Goal: Task Accomplishment & Management: Use online tool/utility

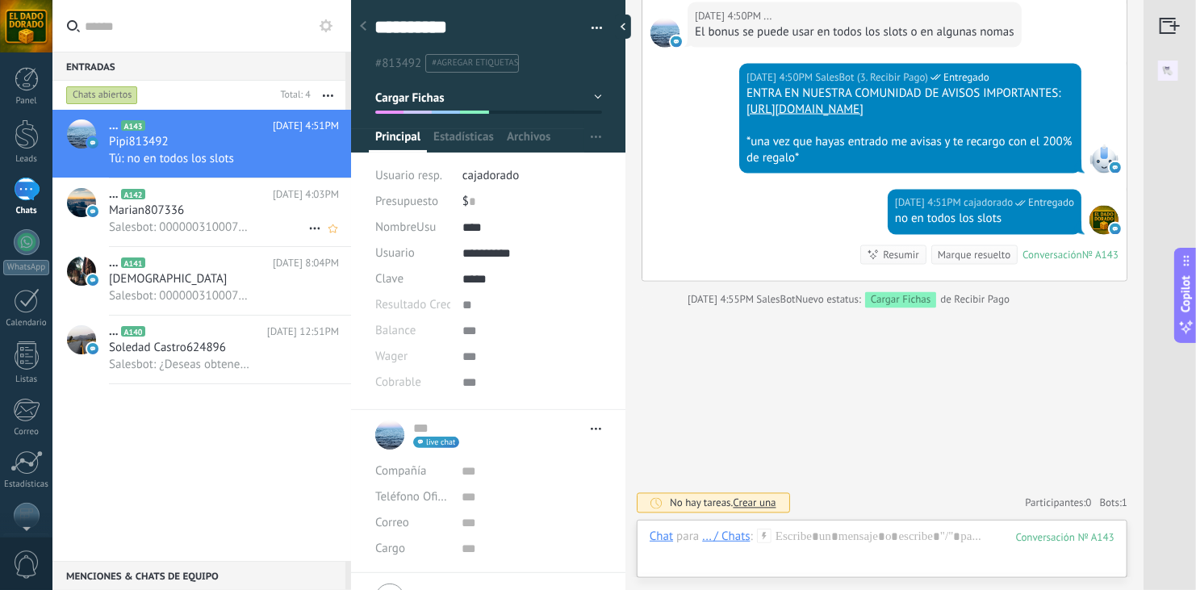
click at [186, 226] on span "Salesbot: 0000003100076478586898" at bounding box center [179, 227] width 141 height 15
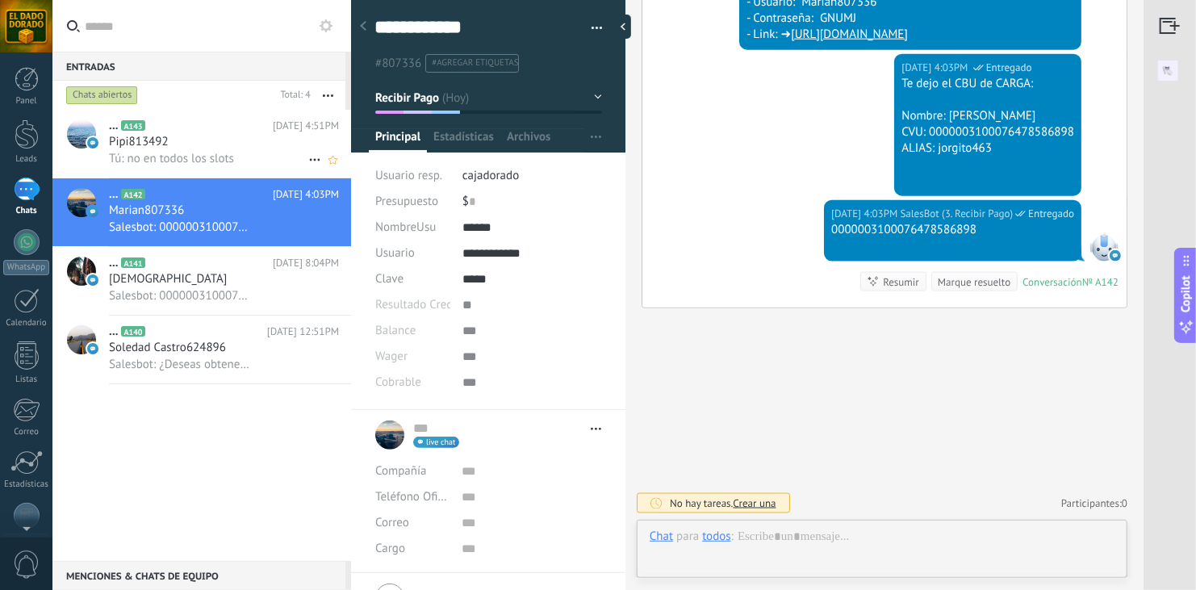
scroll to position [23, 0]
click at [227, 146] on div "Pipi813492" at bounding box center [224, 142] width 230 height 16
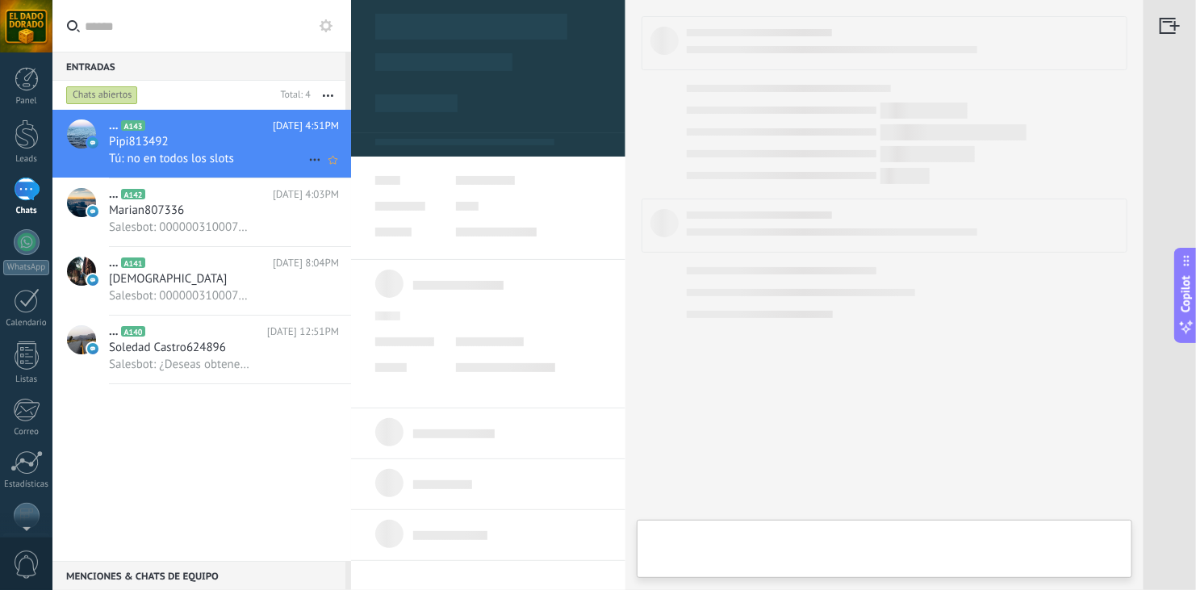
type textarea "**********"
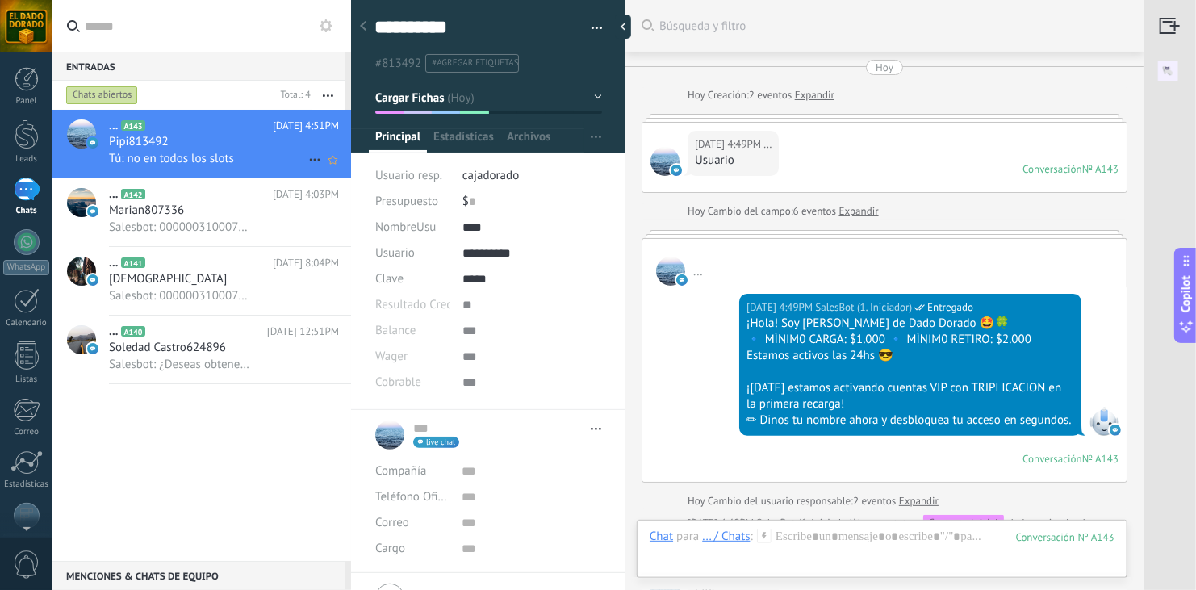
scroll to position [1339, 0]
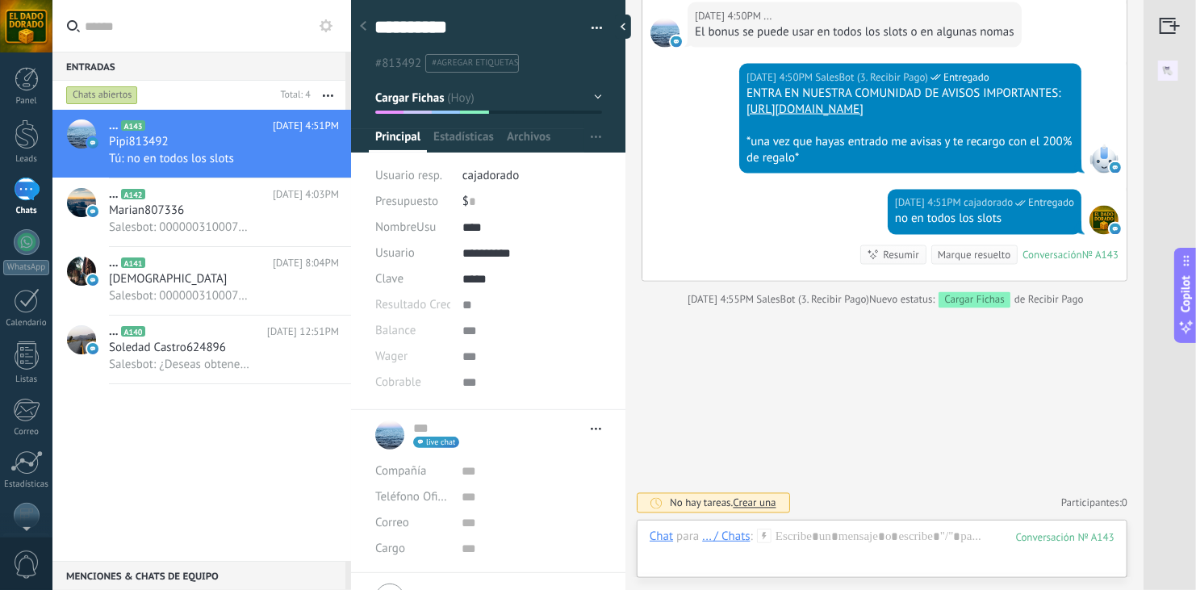
click at [773, 211] on div "[DATE] 4:51PM cajadorado Entregado no en todos los slots Conversación № A143 Co…" at bounding box center [884, 235] width 484 height 91
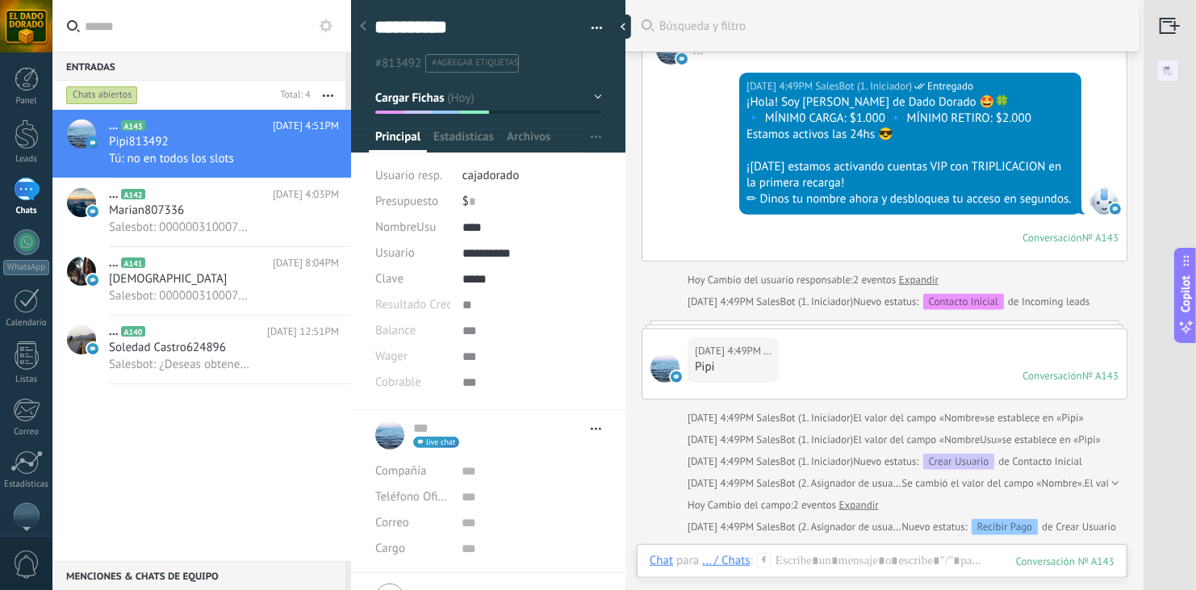
scroll to position [177, 0]
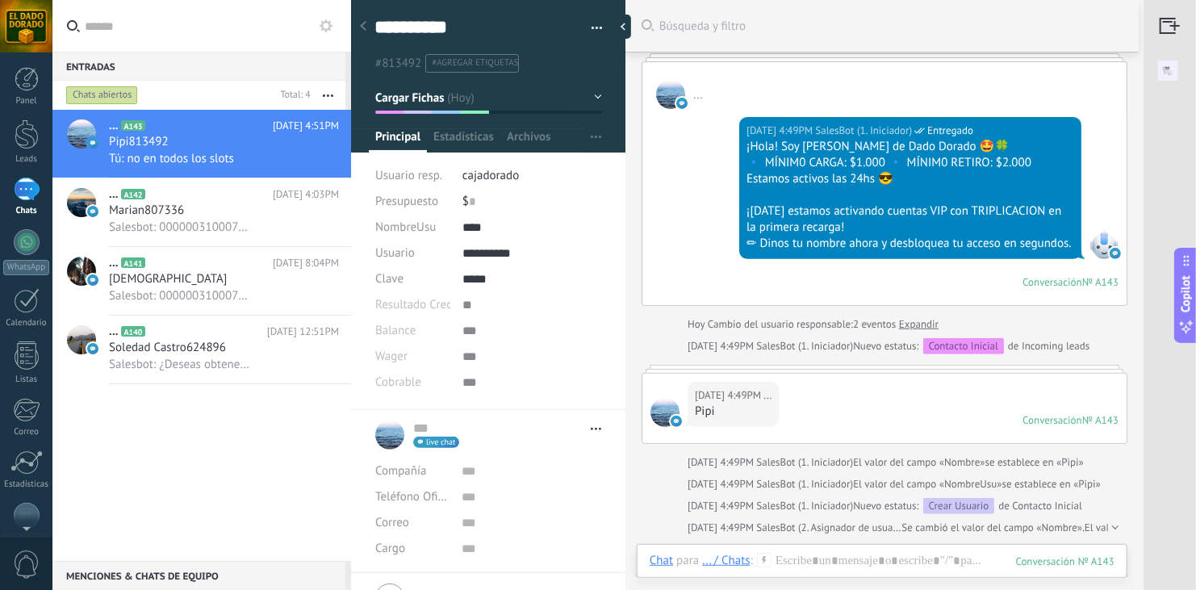
click at [677, 266] on div "[DATE] 4:49PM SalesBot (1. Iniciador) Entregado ¡Hola! Soy [PERSON_NAME] de Dad…" at bounding box center [884, 207] width 484 height 196
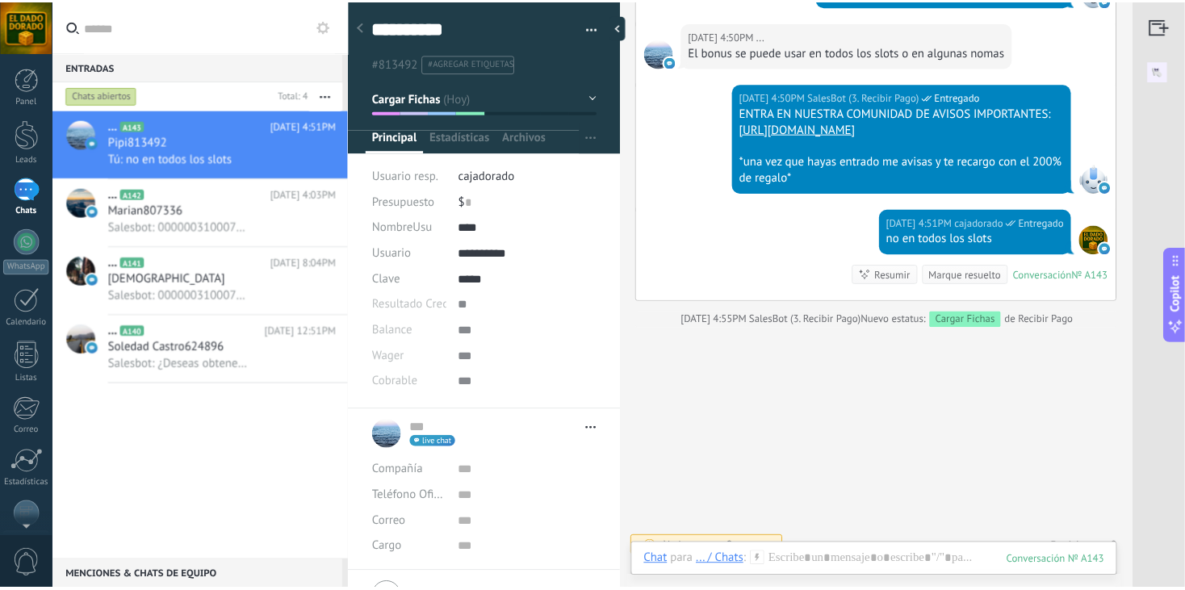
scroll to position [1274, 0]
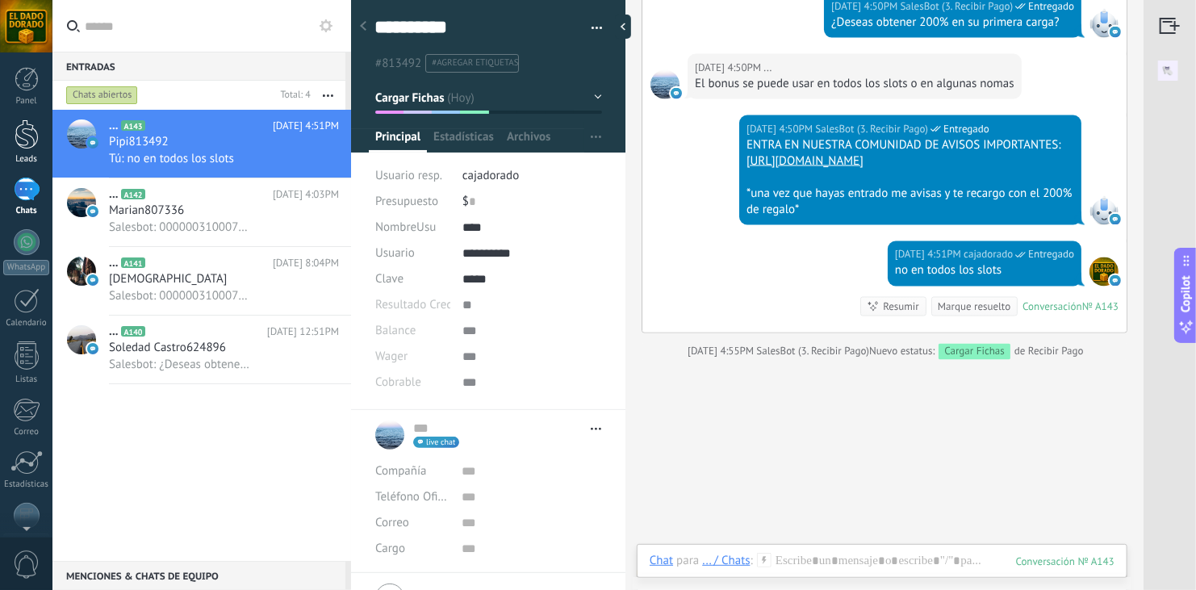
click at [29, 142] on div at bounding box center [27, 134] width 24 height 30
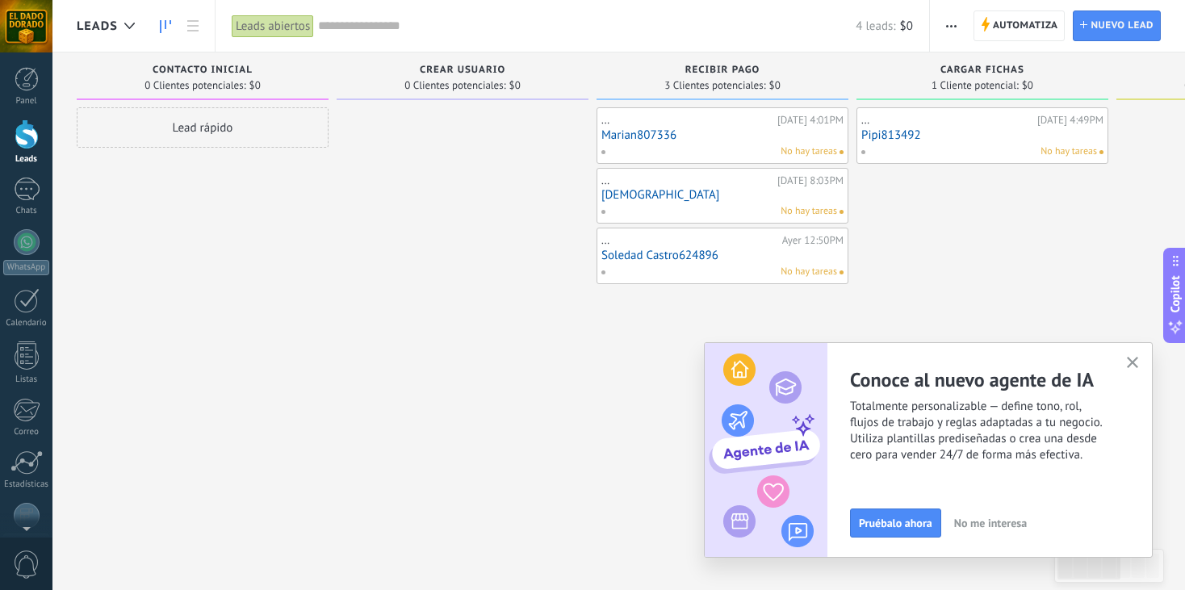
click at [29, 142] on div at bounding box center [27, 134] width 24 height 30
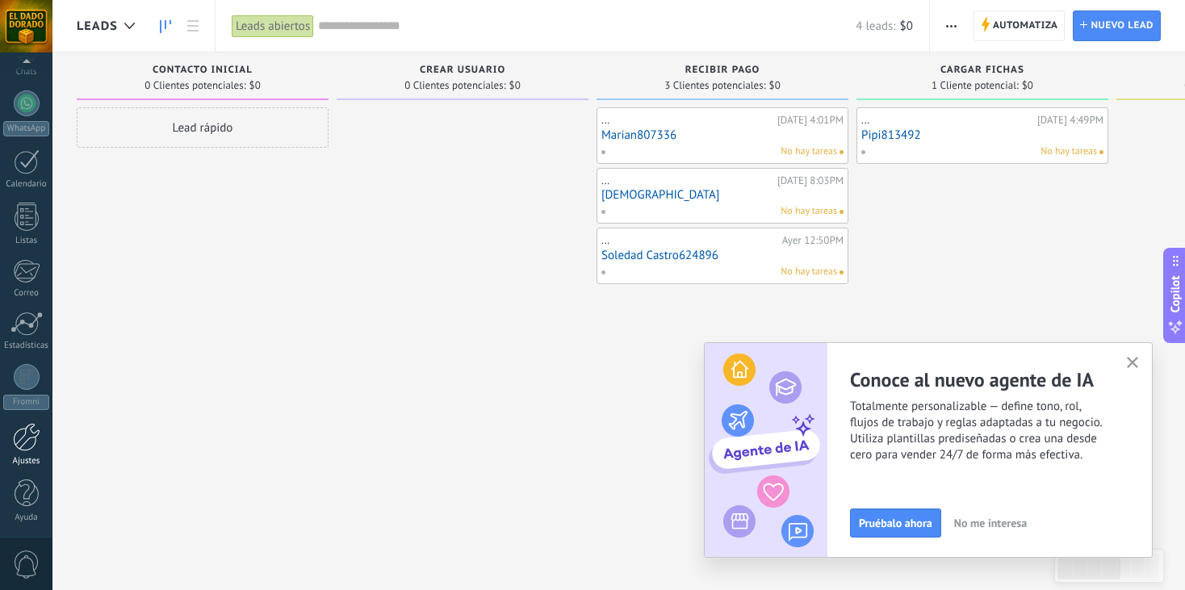
click at [34, 441] on div at bounding box center [26, 437] width 27 height 28
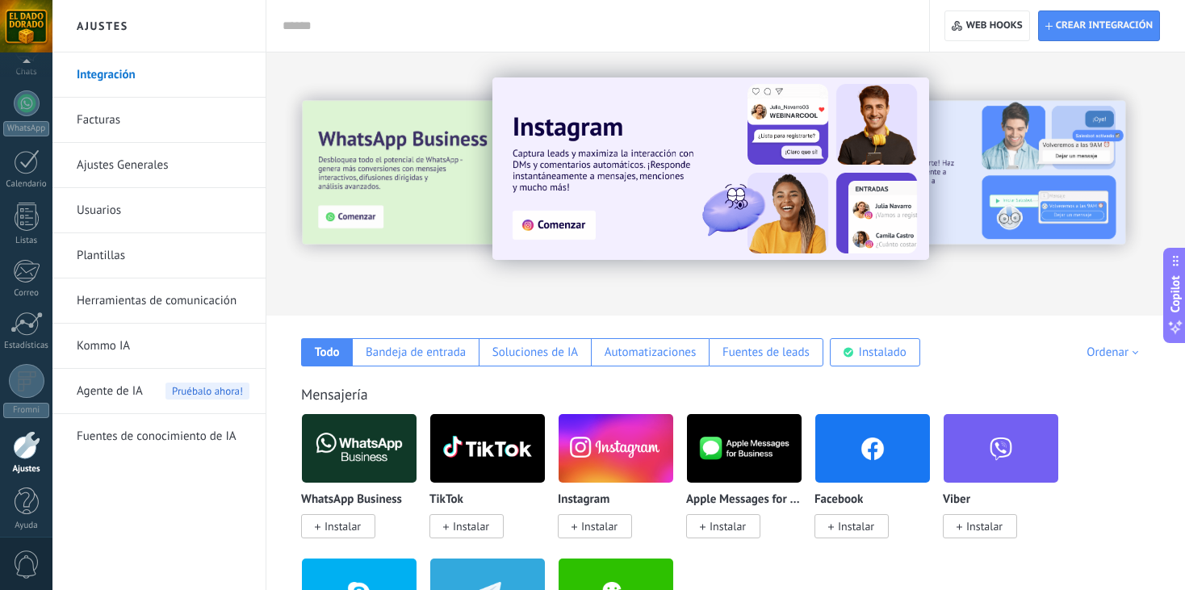
scroll to position [146, 0]
click at [129, 389] on span "Agente de IA" at bounding box center [110, 391] width 66 height 45
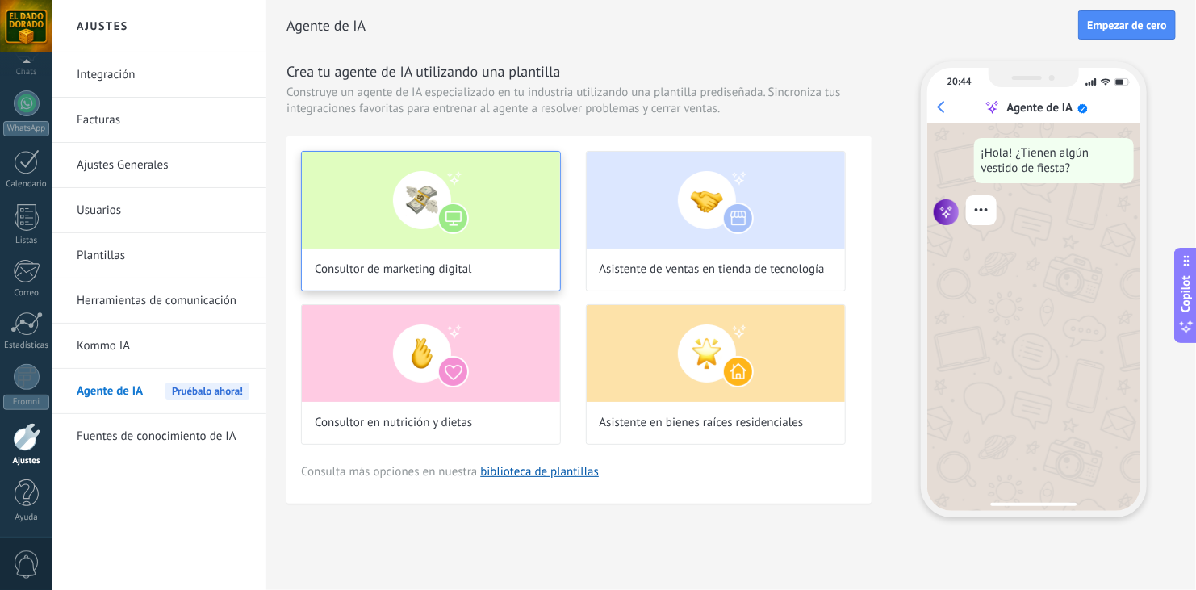
click at [448, 209] on img at bounding box center [431, 200] width 258 height 97
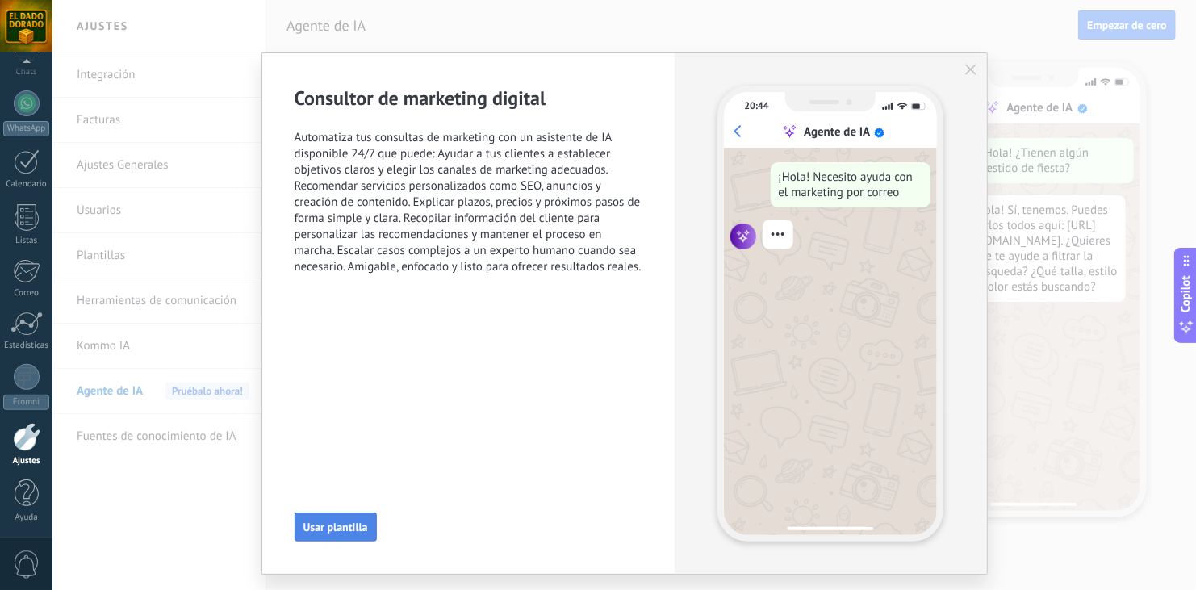
click at [354, 527] on span "Usar plantilla" at bounding box center [335, 526] width 65 height 11
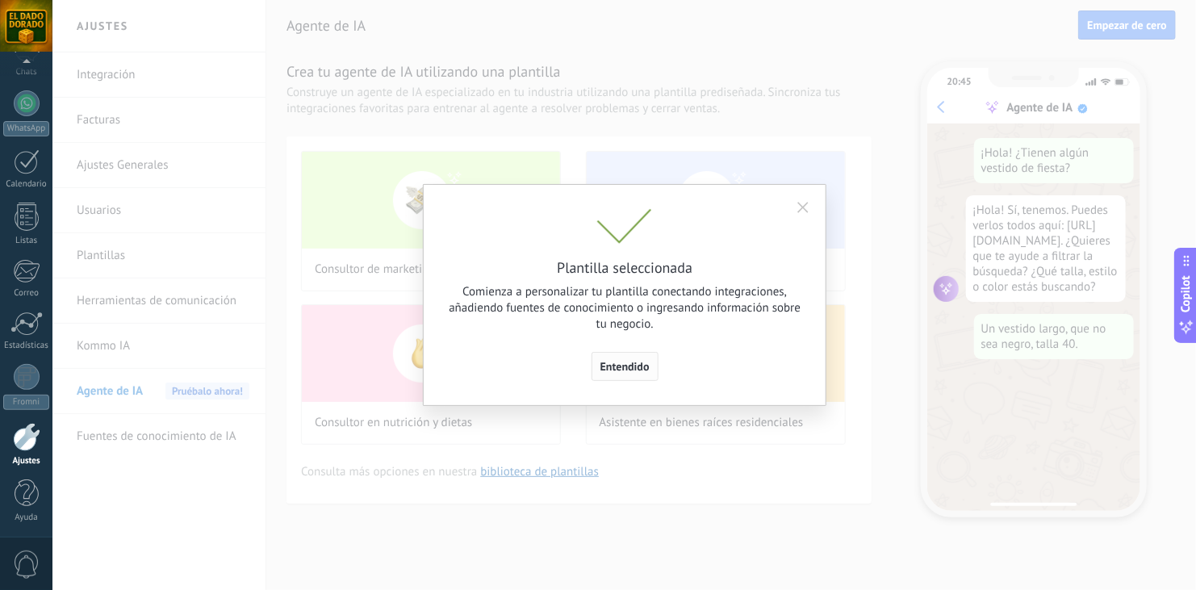
click at [631, 355] on button "Entendido" at bounding box center [625, 366] width 67 height 29
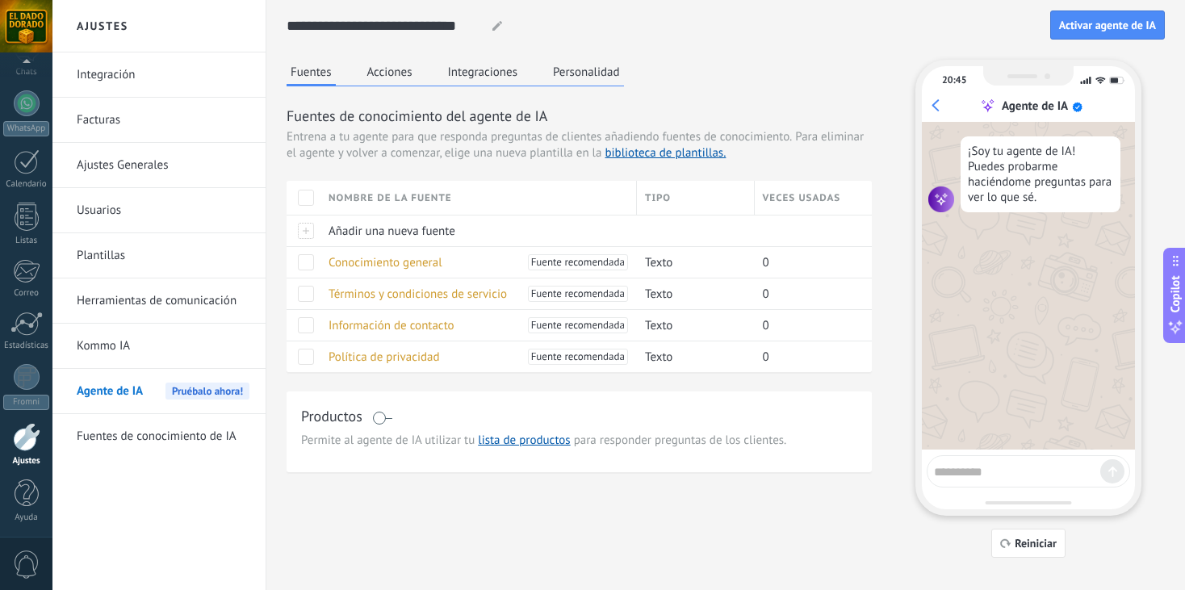
click at [398, 74] on button "Acciones" at bounding box center [389, 72] width 53 height 24
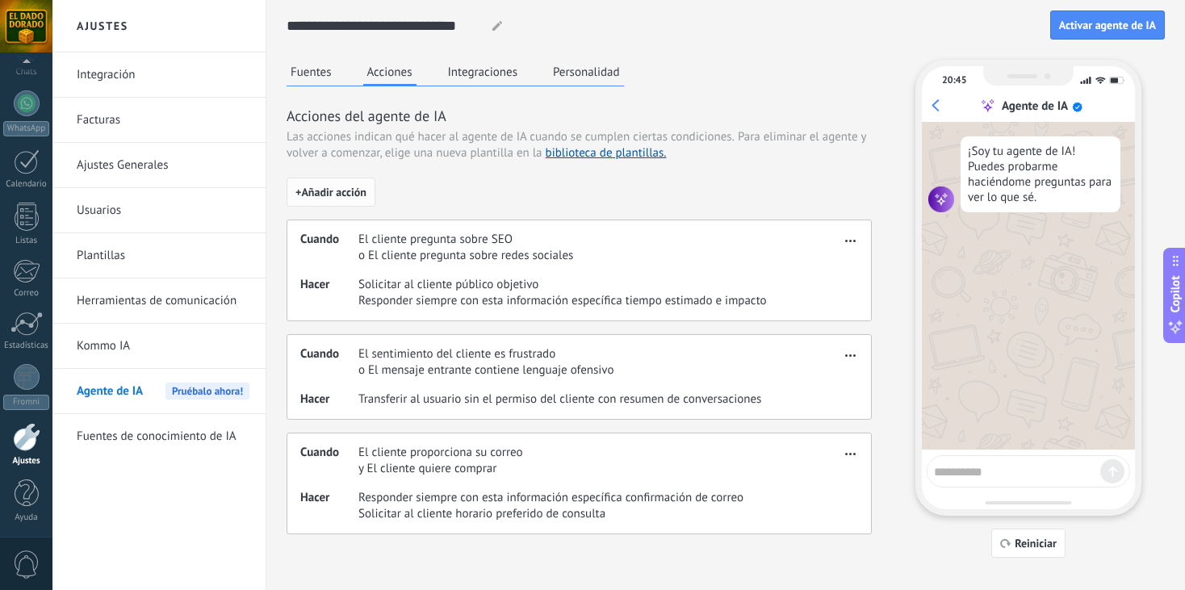
click at [352, 190] on span "+ Añadir acción" at bounding box center [330, 191] width 71 height 11
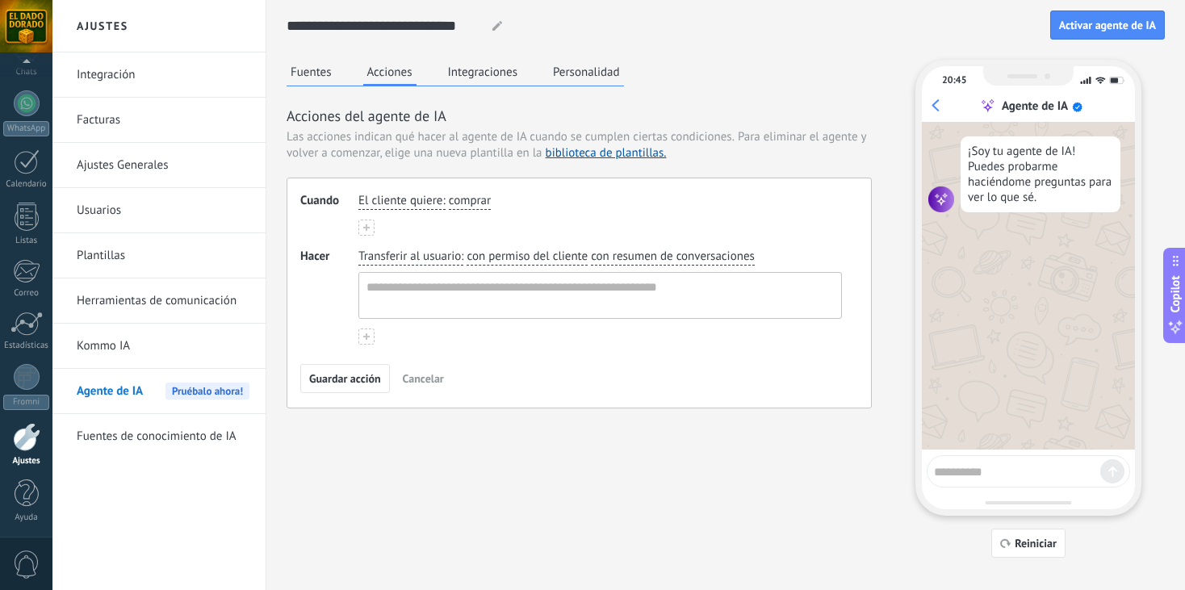
click at [385, 205] on span "El cliente quiere" at bounding box center [400, 201] width 84 height 16
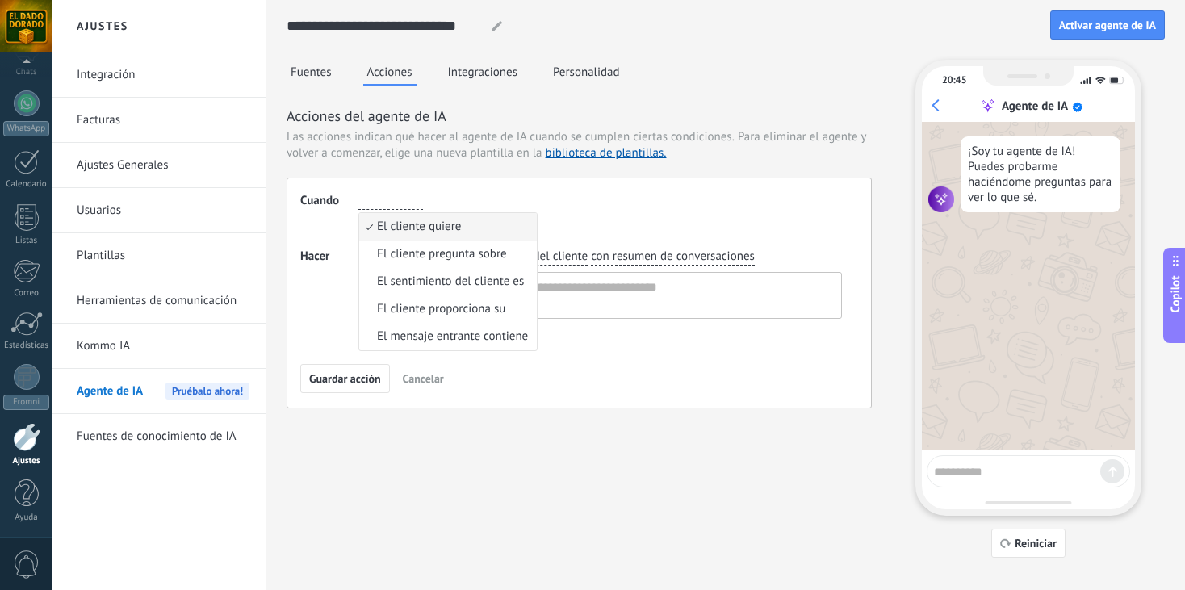
click at [596, 174] on div "Acciones del agente de IA Las acciones indican qué hacer al agente de IA cuando…" at bounding box center [579, 257] width 585 height 303
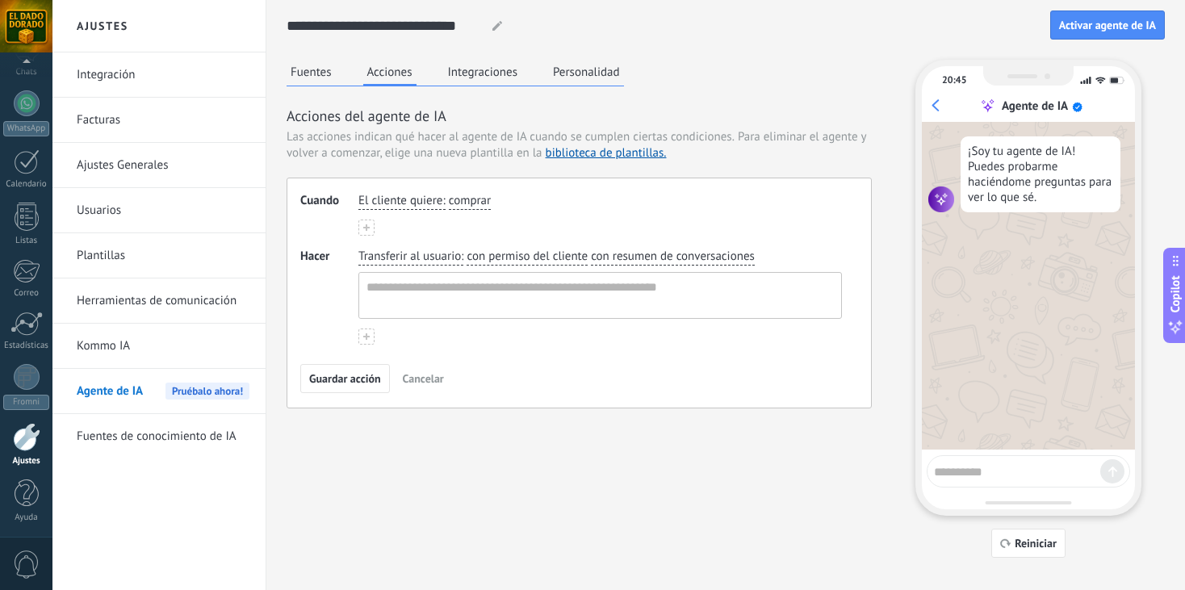
click at [439, 262] on span "Transferir al usuario" at bounding box center [409, 257] width 102 height 16
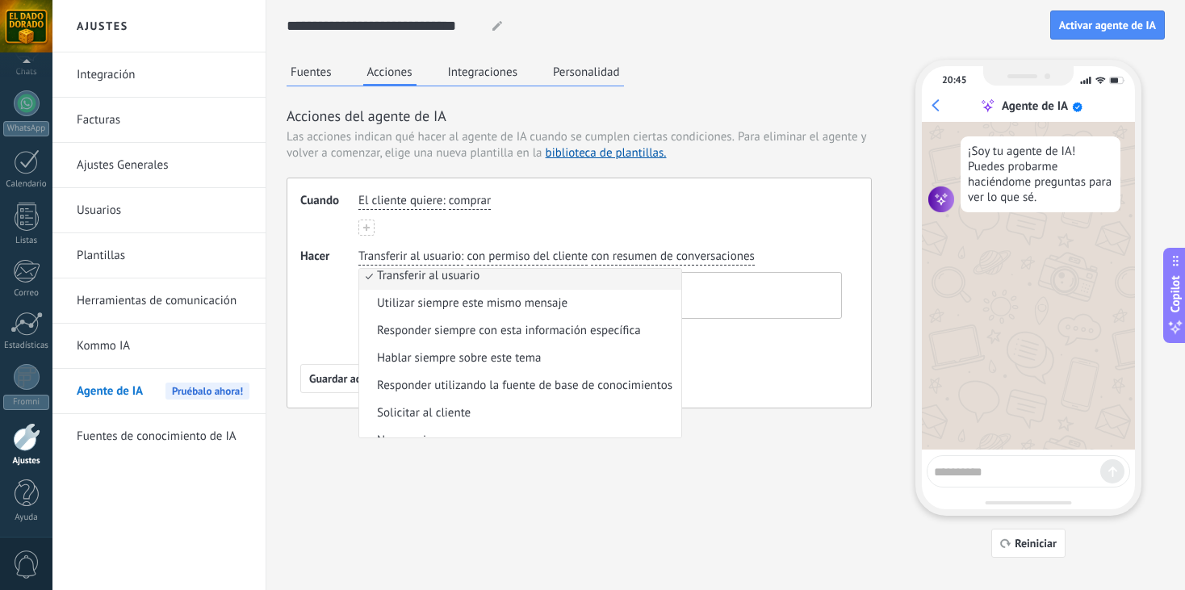
scroll to position [0, 0]
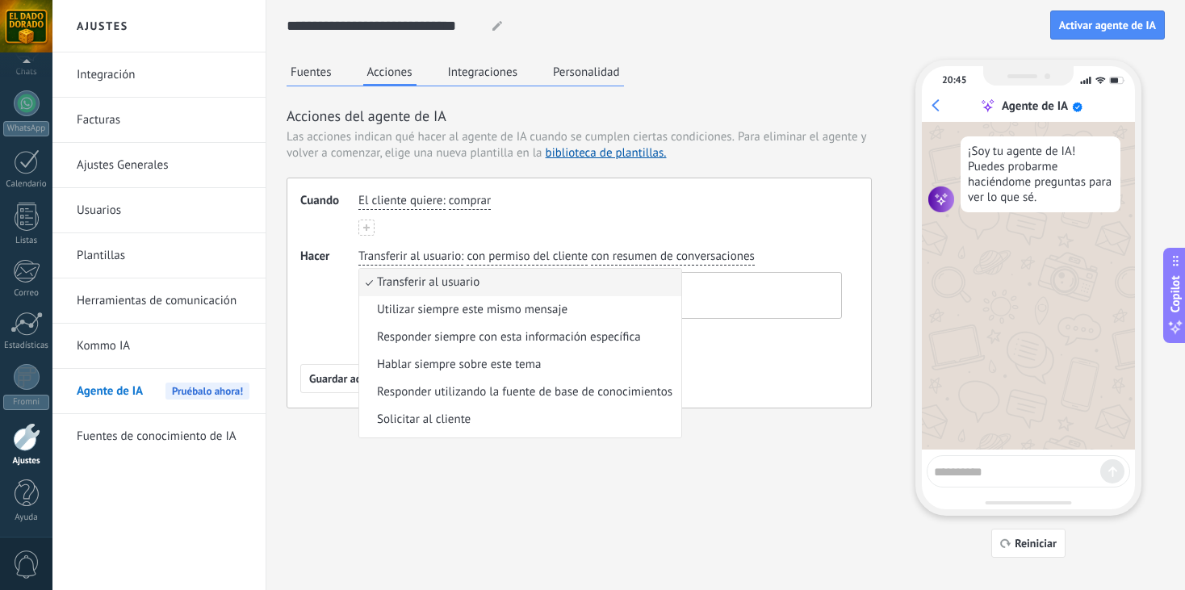
click at [648, 211] on div "El cliente quiere : comprar" at bounding box center [600, 201] width 490 height 23
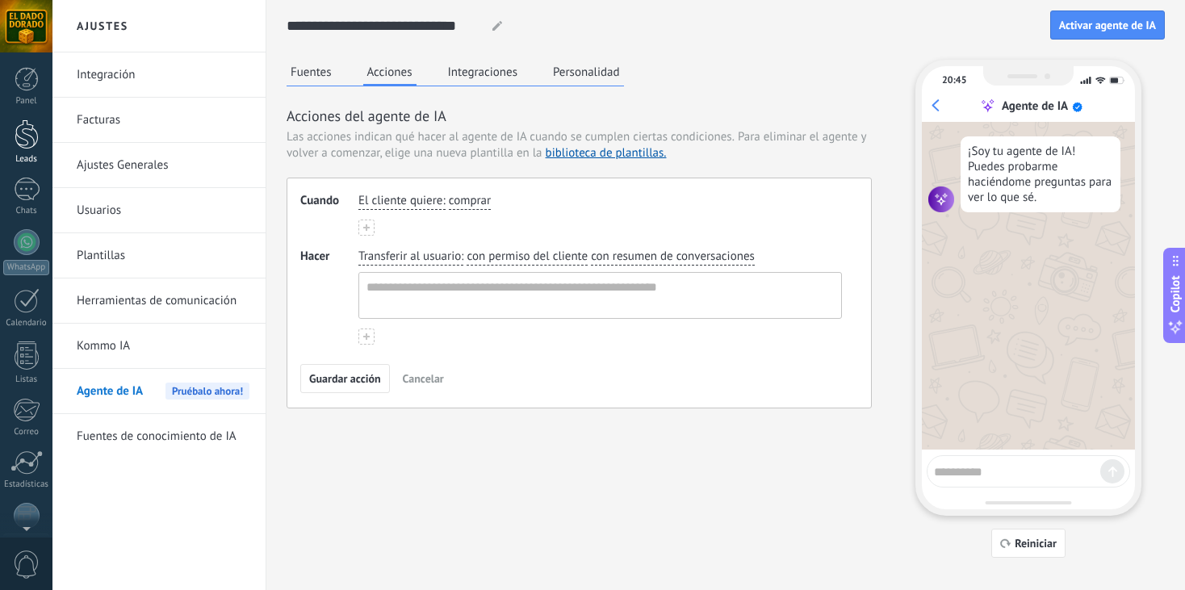
drag, startPoint x: 25, startPoint y: 61, endPoint x: 35, endPoint y: 145, distance: 84.5
click at [35, 145] on div "Panel Leads 1 Chats WhatsApp Clientes" at bounding box center [52, 294] width 105 height 485
click at [35, 145] on div at bounding box center [27, 134] width 24 height 30
